Goal: Transaction & Acquisition: Purchase product/service

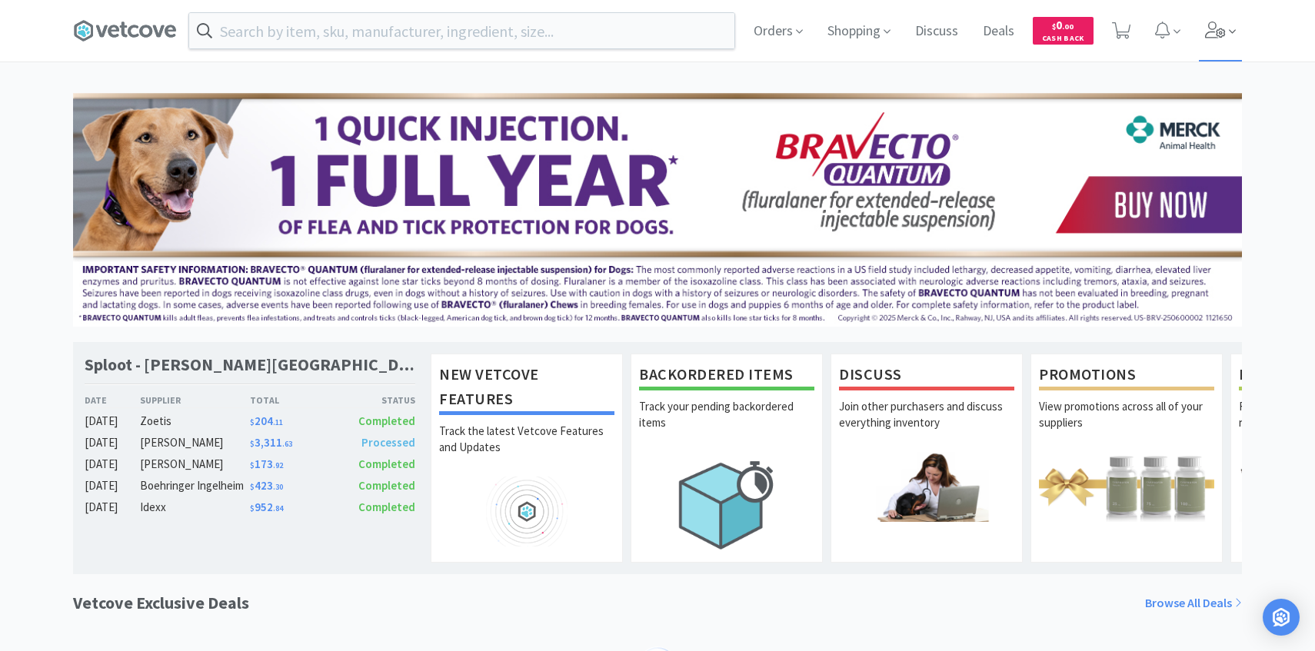
click at [1216, 29] on icon at bounding box center [1215, 30] width 21 height 17
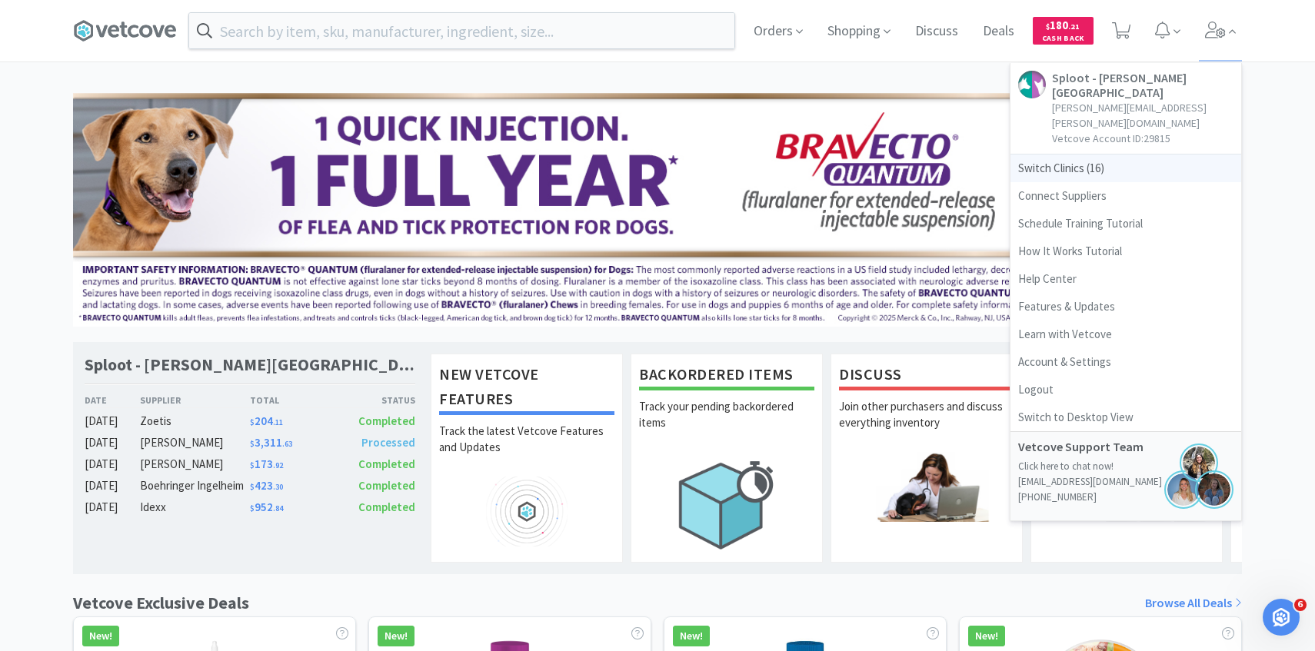
click at [1095, 155] on span "Switch Clinics ( 16 )" at bounding box center [1125, 169] width 231 height 28
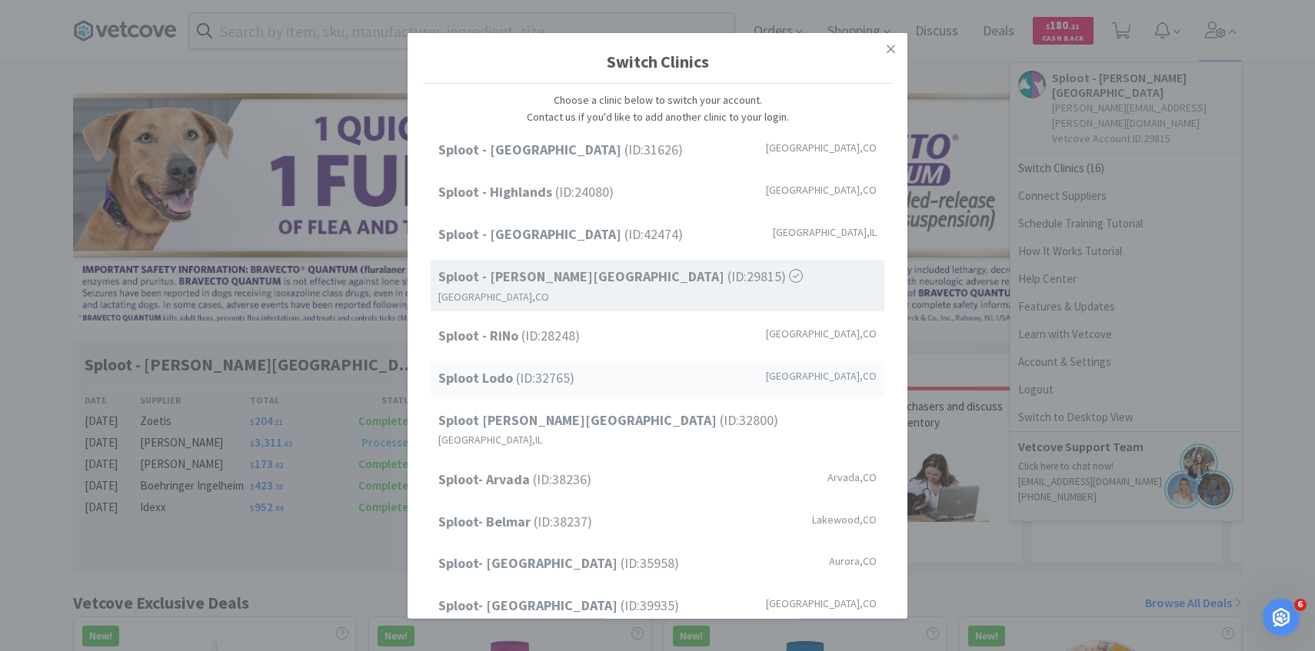
scroll to position [196, 0]
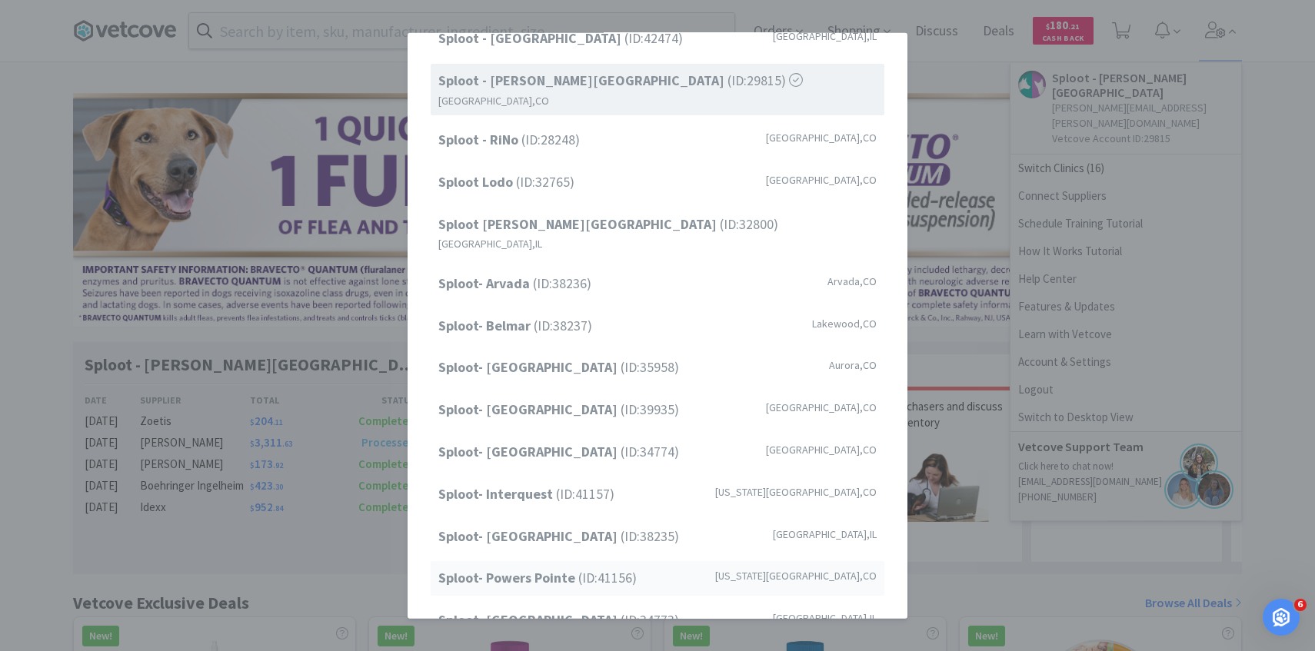
click at [577, 567] on span "Sploot- Powers Pointe (ID: 41156 )" at bounding box center [537, 578] width 198 height 22
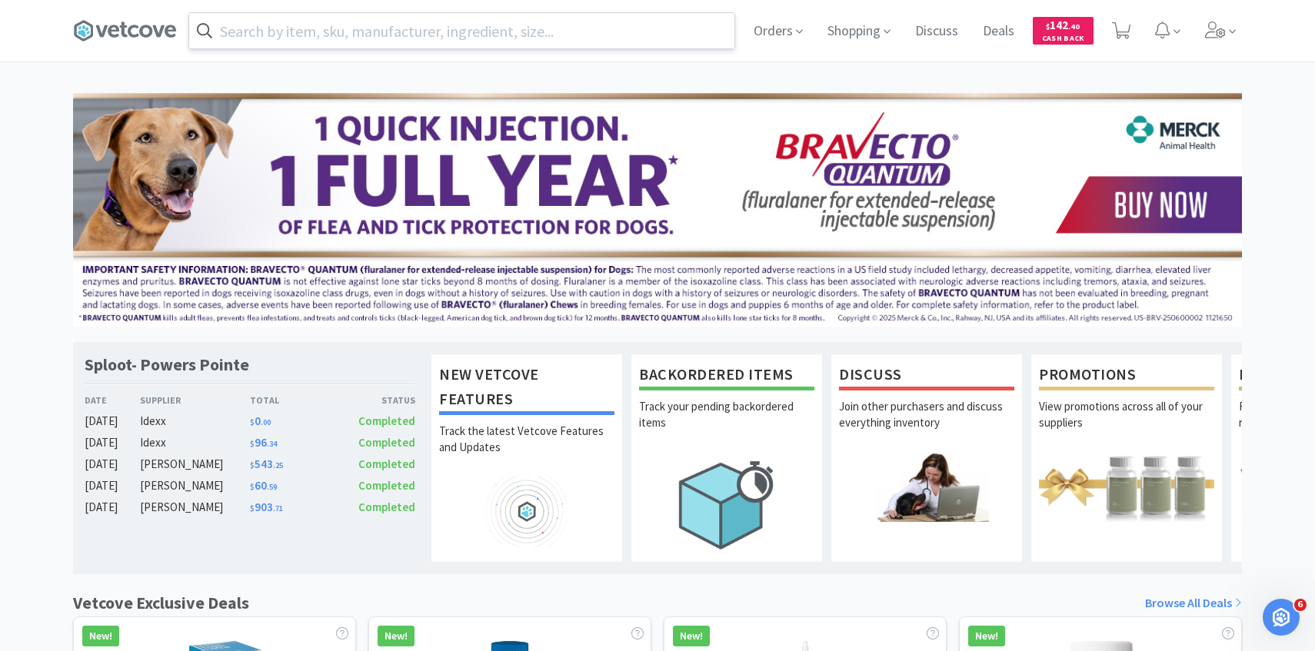
click at [474, 34] on input "text" at bounding box center [461, 30] width 545 height 35
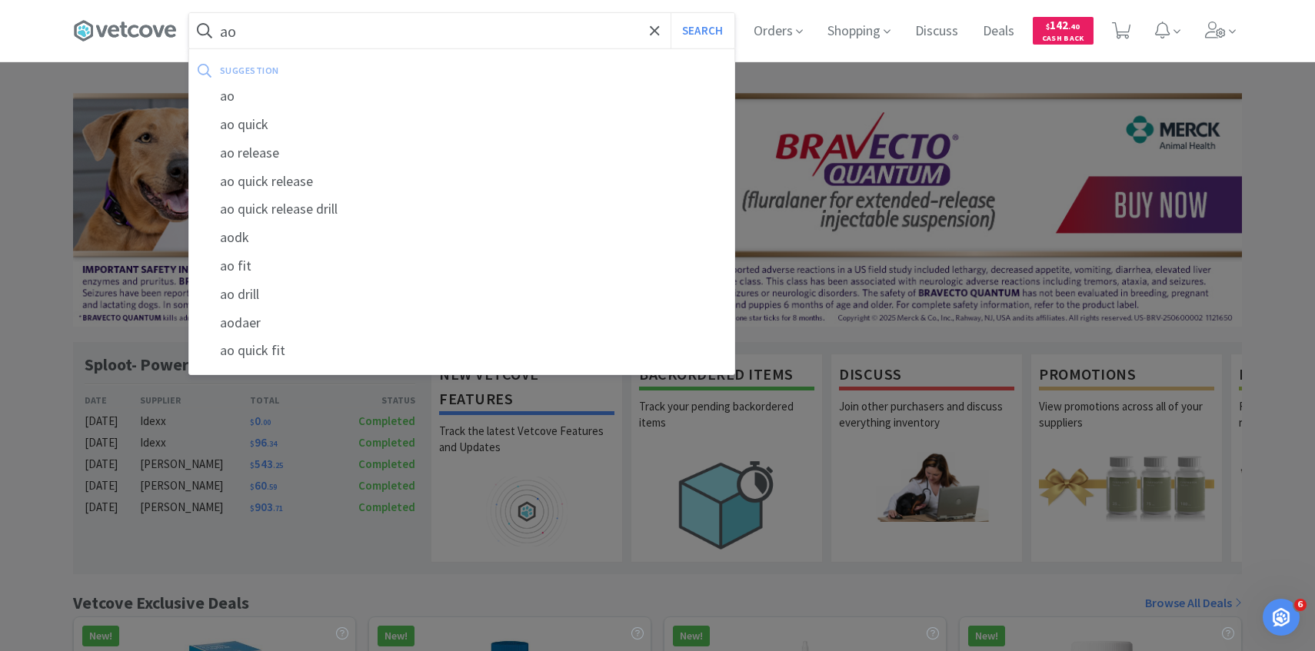
type input "a"
type input "zorbium"
click at [670, 13] on button "Search" at bounding box center [702, 30] width 64 height 35
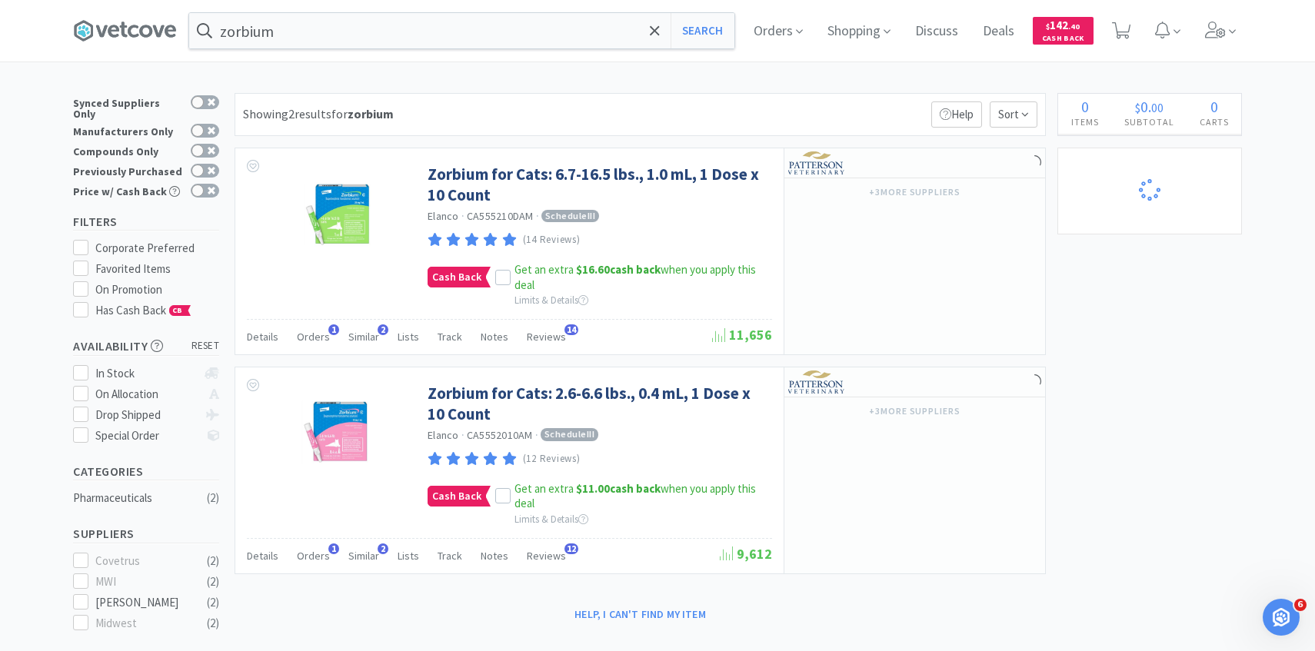
select select "1"
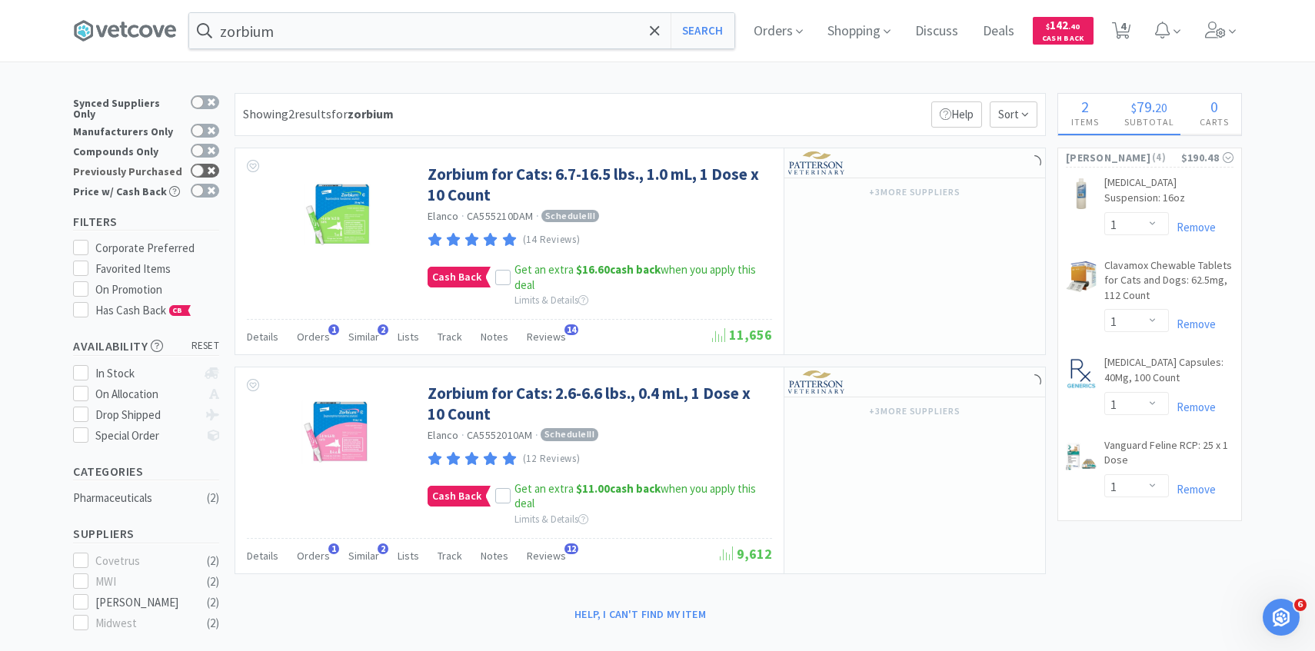
click at [203, 165] on div at bounding box center [197, 171] width 12 height 12
checkbox input "true"
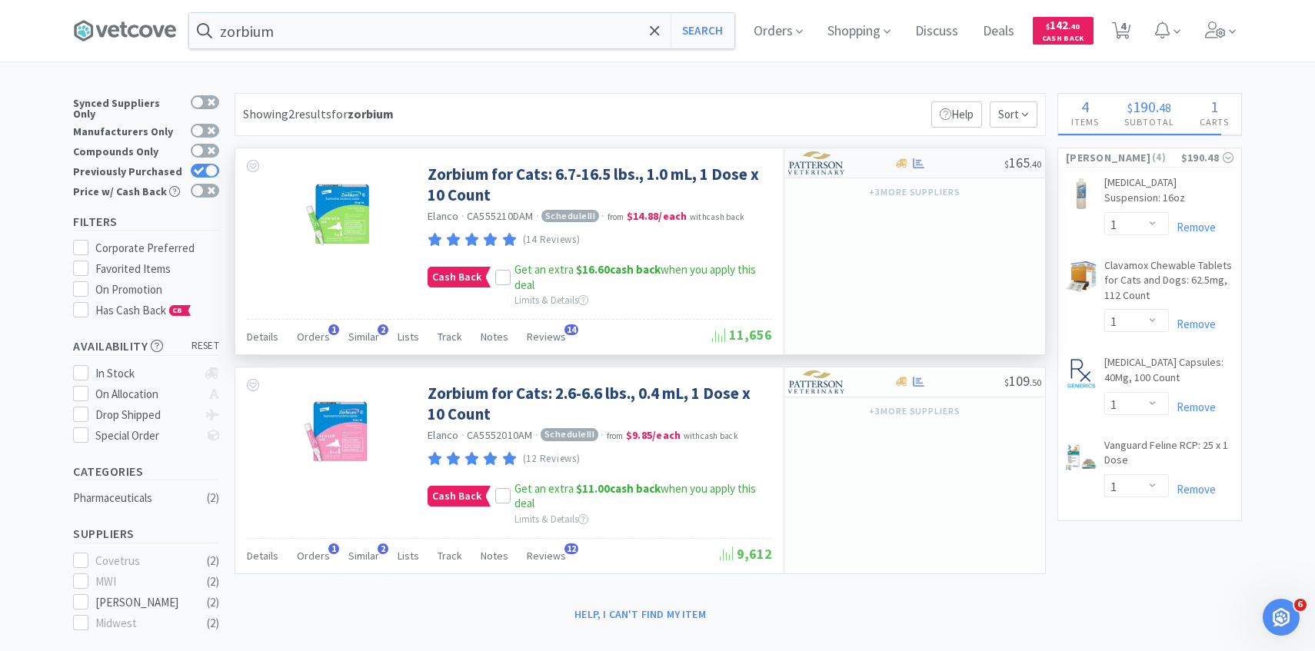
click at [833, 176] on div "$ 165 . 40" at bounding box center [914, 163] width 261 height 30
select select "1"
click at [836, 173] on img at bounding box center [817, 162] width 58 height 23
select select "1"
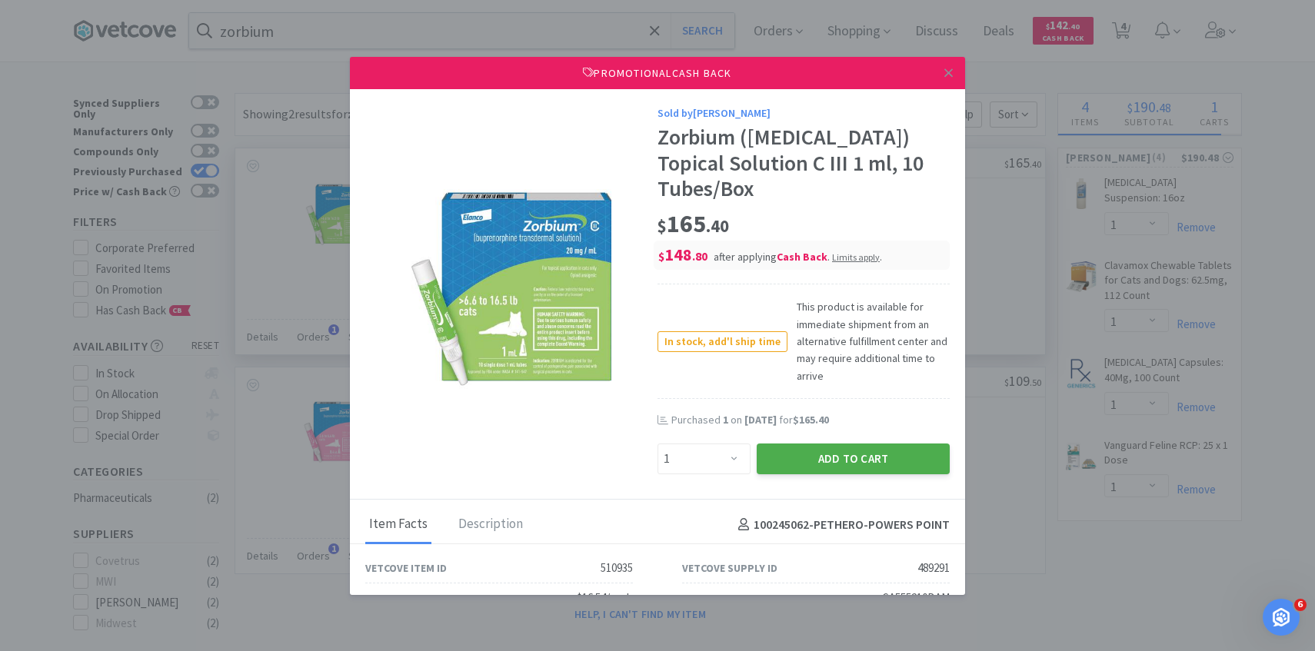
click at [788, 466] on button "Add to Cart" at bounding box center [853, 459] width 193 height 31
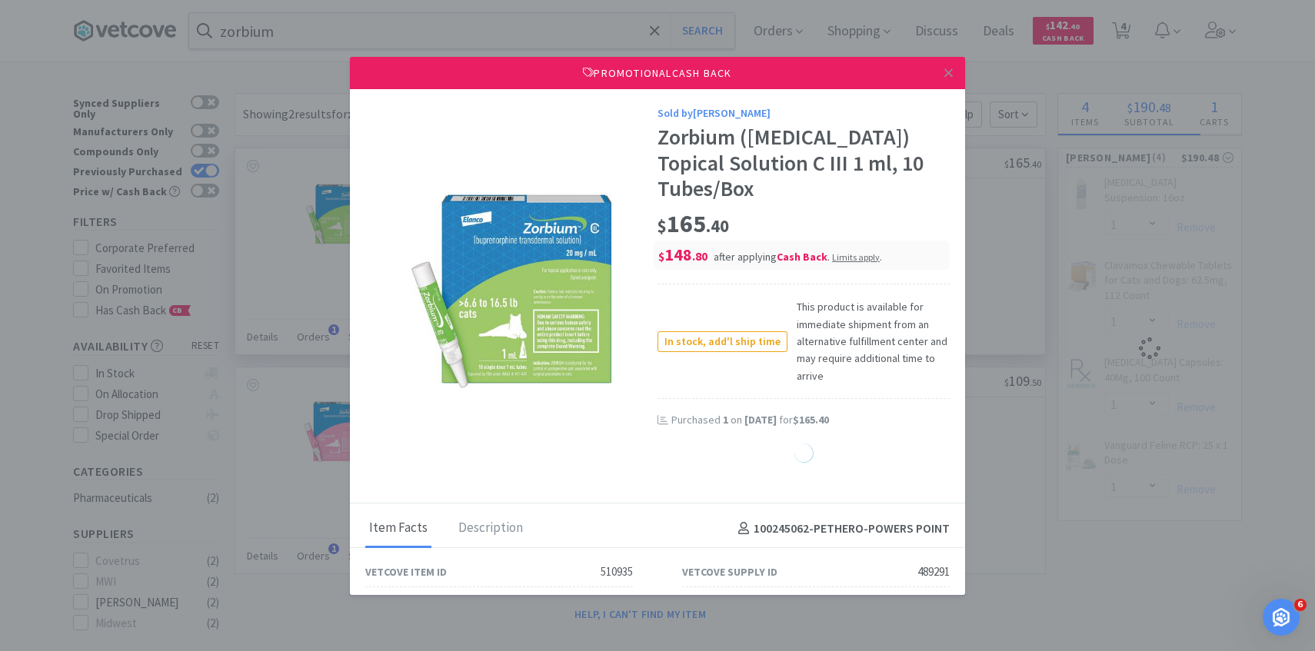
select select "1"
